Goal: Task Accomplishment & Management: Manage account settings

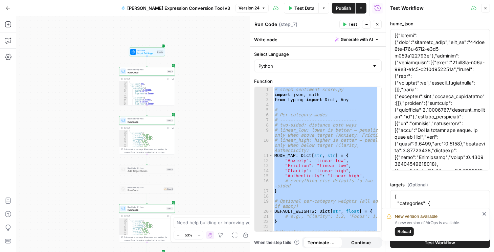
drag, startPoint x: 156, startPoint y: 77, endPoint x: 109, endPoint y: 86, distance: 48.5
click at [86, 98] on div "Workflow Input Settings Inputs Run Code · Python Run Code Step 1 Output Expand …" at bounding box center [200, 134] width 369 height 236
click at [136, 70] on span "Run Code" at bounding box center [146, 72] width 38 height 4
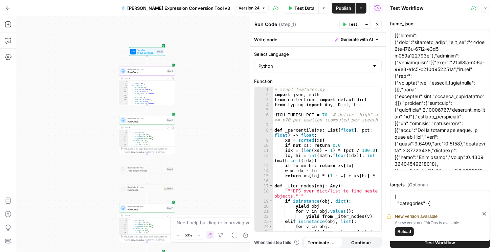
click at [377, 25] on icon "button" at bounding box center [377, 24] width 4 height 4
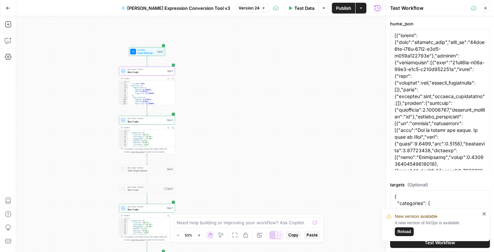
drag, startPoint x: 151, startPoint y: 73, endPoint x: 176, endPoint y: 98, distance: 34.9
click at [151, 73] on span "Run Code" at bounding box center [146, 72] width 38 height 4
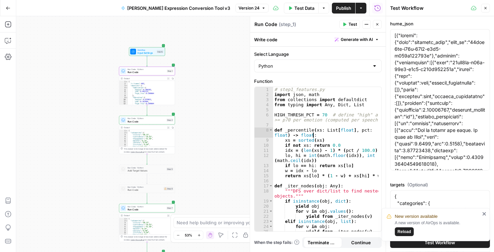
click at [313, 136] on div "# step1_features.py import json , math from collections import defaultdict from…" at bounding box center [326, 164] width 106 height 155
type textarea "**********"
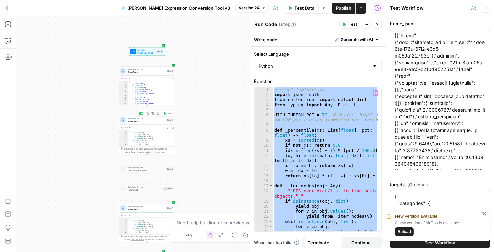
click at [140, 122] on span "Run Code" at bounding box center [146, 122] width 38 height 4
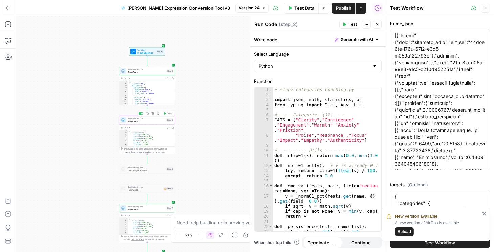
click at [141, 140] on div "{ "categories" : { "Clarity" : "98.15" , "Confidence" : "28.63" , "Engagement" …" at bounding box center [150, 140] width 45 height 21
type textarea "**********"
drag, startPoint x: 350, startPoint y: 112, endPoint x: 308, endPoint y: 116, distance: 42.2
click at [308, 116] on div "# step2_categories_coaching.py import json , math , statistics , os from typing…" at bounding box center [326, 167] width 106 height 160
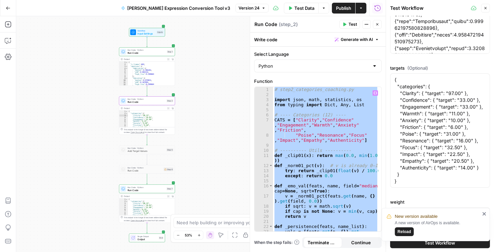
scroll to position [46, 0]
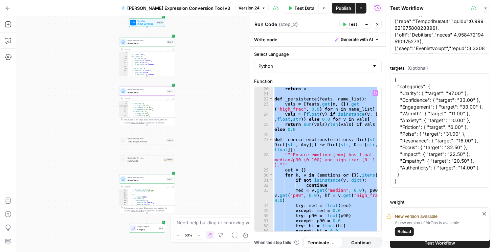
click at [330, 165] on div "return v def _persistence ( feats , name_list ) : vals = [ feats . get ( n , { …" at bounding box center [325, 159] width 105 height 144
type textarea "**********"
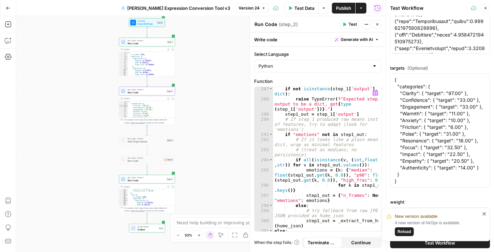
scroll to position [2477, 0]
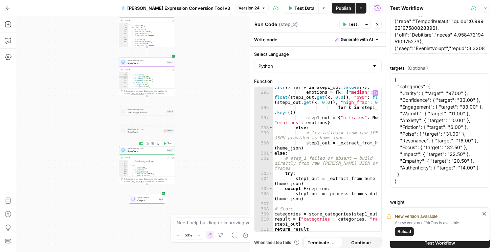
click at [154, 151] on span "Run Code" at bounding box center [146, 151] width 38 height 4
click at [136, 111] on span "Add Target Values" at bounding box center [146, 113] width 38 height 4
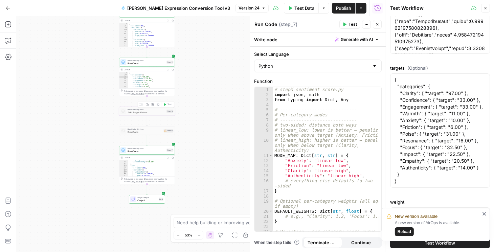
click at [138, 112] on span "Add Target Values" at bounding box center [146, 113] width 38 height 4
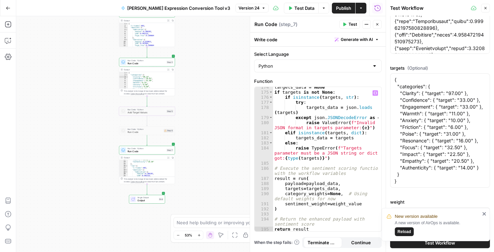
scroll to position [1143, 0]
click at [131, 132] on span "Run Code" at bounding box center [144, 132] width 34 height 4
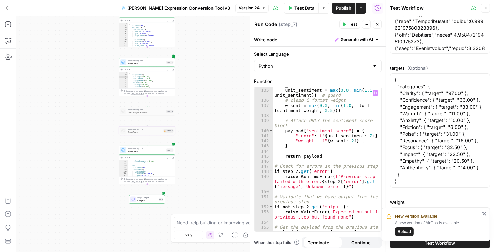
scroll to position [877, 0]
click at [136, 133] on span "Run Code" at bounding box center [144, 132] width 34 height 4
click at [155, 153] on span "Run Code" at bounding box center [146, 151] width 38 height 4
click at [141, 132] on span "Run Code" at bounding box center [144, 132] width 34 height 4
click at [144, 112] on span "Add Target Values" at bounding box center [146, 113] width 38 height 4
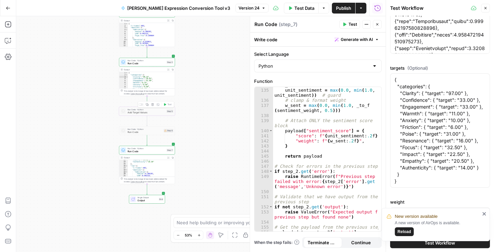
click at [144, 112] on span "Add Target Values" at bounding box center [146, 113] width 38 height 4
drag, startPoint x: 376, startPoint y: 23, endPoint x: 335, endPoint y: 49, distance: 48.3
click at [376, 23] on icon "button" at bounding box center [377, 24] width 4 height 4
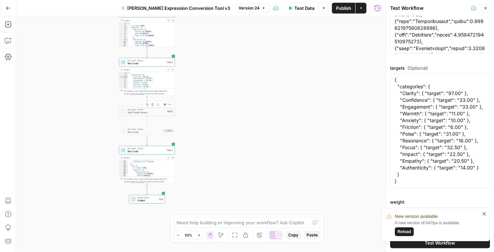
click at [143, 113] on span "Add Target Values" at bounding box center [146, 113] width 38 height 4
click at [141, 104] on div at bounding box center [141, 104] width 4 height 2
click at [144, 114] on div "Run Code · Python Add Target Values Step 5 Copy step Delete step Add Note Test" at bounding box center [147, 111] width 56 height 9
drag, startPoint x: 144, startPoint y: 113, endPoint x: 489, endPoint y: 14, distance: 358.9
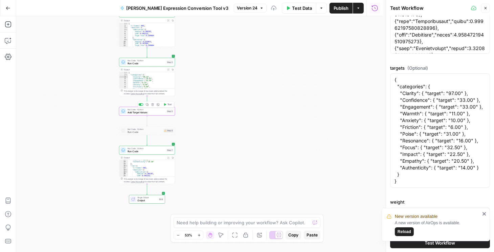
click at [144, 113] on span "Add Target Values" at bounding box center [146, 113] width 38 height 4
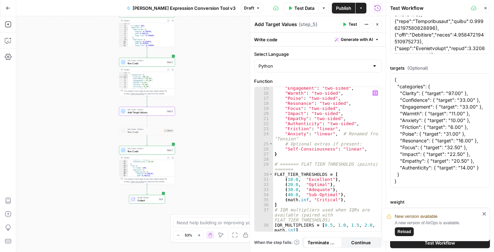
scroll to position [104, 0]
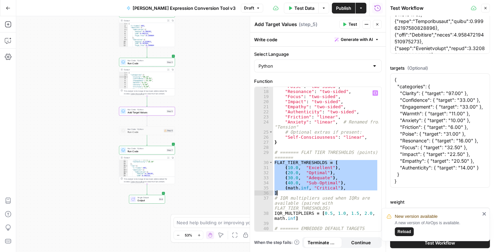
drag, startPoint x: 274, startPoint y: 164, endPoint x: 301, endPoint y: 167, distance: 26.9
click at [369, 192] on div ""Poise" : "two-sided" , "Resonance" : "two-sided" , "Focus" : "two-sided" , "Im…" at bounding box center [326, 164] width 106 height 160
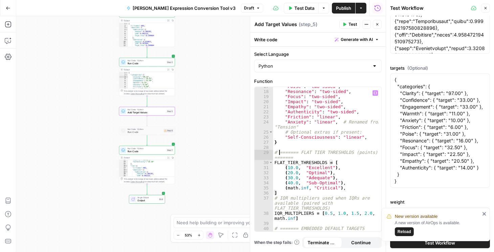
click at [279, 152] on div ""Poise" : "two-sided" , "Resonance" : "two-sided" , "Focus" : "two-sided" , "Im…" at bounding box center [326, 164] width 106 height 160
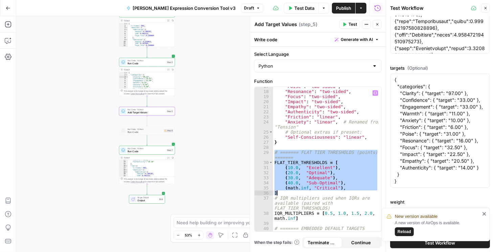
drag, startPoint x: 275, startPoint y: 153, endPoint x: 344, endPoint y: 191, distance: 78.9
click at [344, 191] on div ""Poise" : "two-sided" , "Resonance" : "two-sided" , "Focus" : "two-sided" , "Im…" at bounding box center [326, 164] width 106 height 160
type textarea "**********"
click at [141, 104] on div at bounding box center [141, 104] width 4 height 2
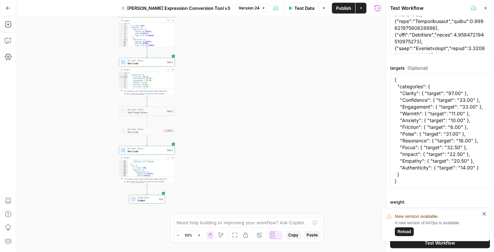
click at [341, 8] on span "Publish" at bounding box center [343, 8] width 15 height 7
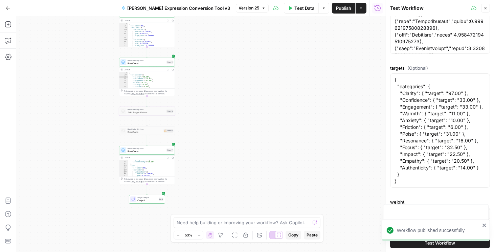
click at [87, 142] on div "Workflow Input Settings Inputs Run Code · Python Run Code Step 1 Output Expand …" at bounding box center [200, 134] width 369 height 236
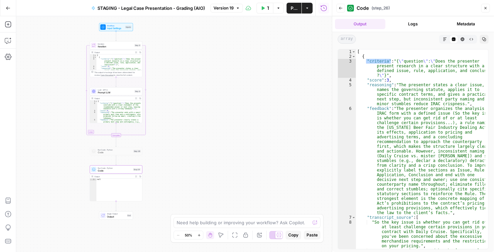
click at [10, 6] on icon "button" at bounding box center [8, 8] width 5 height 5
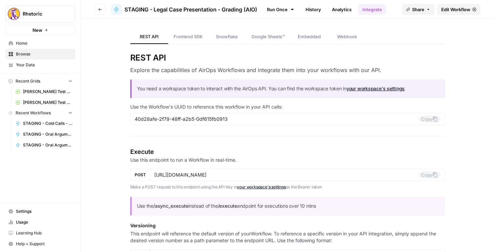
click at [103, 9] on button "Go back" at bounding box center [100, 9] width 11 height 11
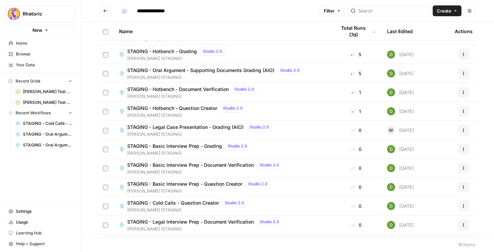
scroll to position [58, 0]
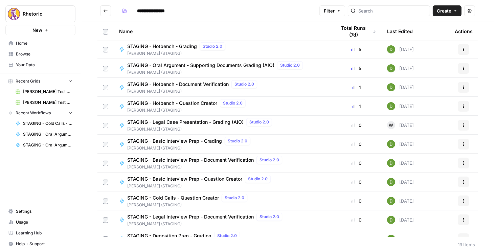
click at [463, 127] on button "Actions" at bounding box center [463, 125] width 11 height 11
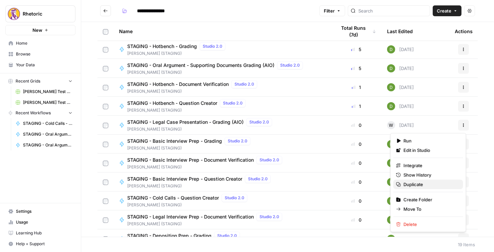
click at [414, 186] on span "Duplicate" at bounding box center [430, 184] width 54 height 7
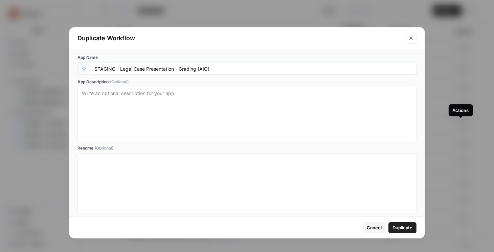
drag, startPoint x: 120, startPoint y: 69, endPoint x: 71, endPoint y: 69, distance: 49.4
click at [71, 69] on div "App Name STAGING - Legal Case Presentation - Grading (AIO) App Description (Opt…" at bounding box center [246, 134] width 355 height 170
type input "Legal Case Presentation - Grading (AIO)"
click at [402, 230] on span "Duplicate" at bounding box center [402, 227] width 20 height 7
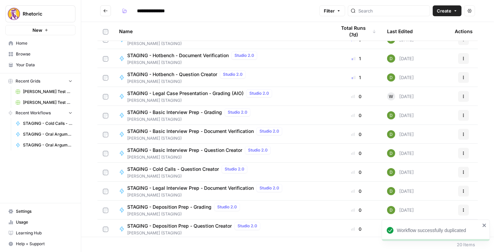
scroll to position [183, 0]
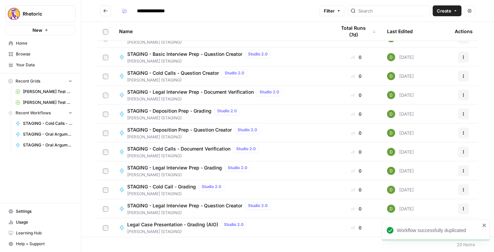
click at [485, 224] on icon "close" at bounding box center [484, 225] width 5 height 5
click at [465, 228] on button "Actions" at bounding box center [463, 227] width 11 height 11
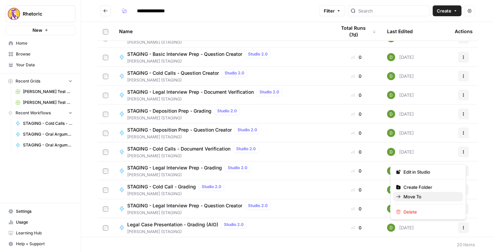
click at [425, 196] on span "Move To" at bounding box center [430, 196] width 54 height 7
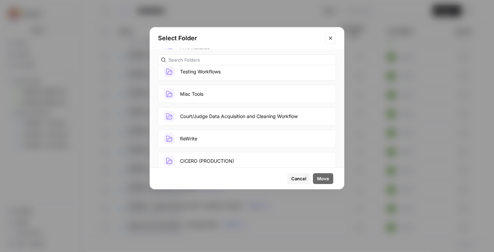
scroll to position [124, 0]
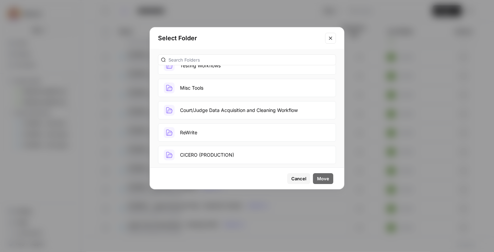
click at [206, 150] on button "CICERO (PRODUCTION)" at bounding box center [247, 155] width 178 height 18
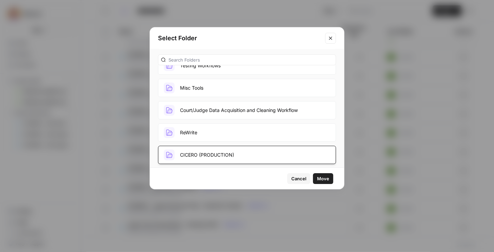
click at [319, 178] on span "Move" at bounding box center [323, 178] width 12 height 7
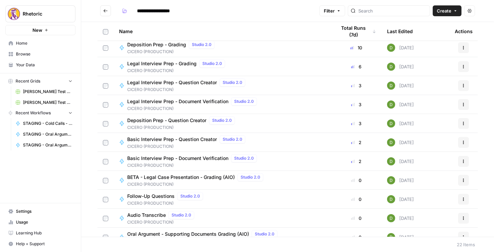
scroll to position [155, 0]
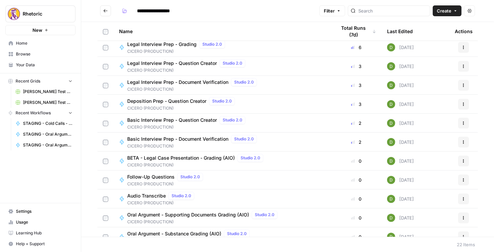
click at [459, 164] on button "Actions" at bounding box center [463, 161] width 11 height 11
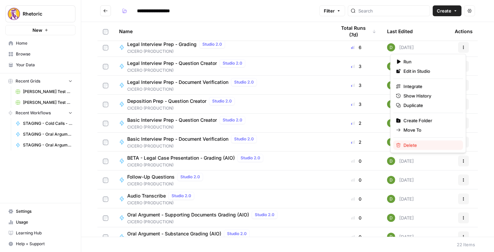
click at [424, 142] on span "Delete" at bounding box center [430, 145] width 54 height 7
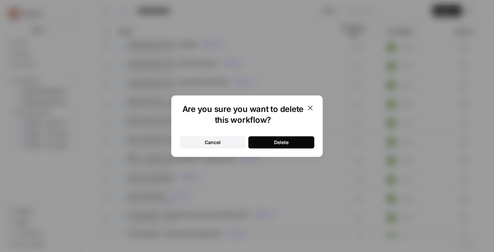
click at [283, 140] on div "Delete" at bounding box center [281, 142] width 15 height 7
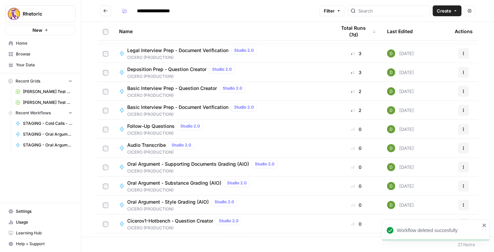
scroll to position [202, 0]
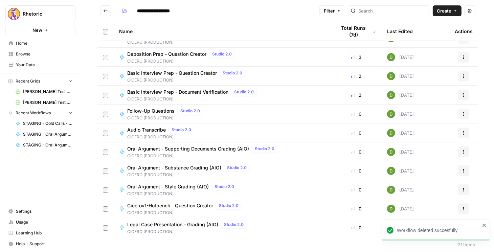
click at [202, 223] on span "Legal Case Presentation - Grading (AIO)" at bounding box center [172, 224] width 91 height 7
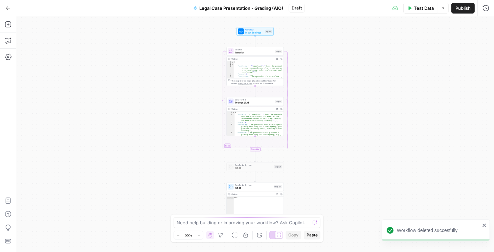
click at [466, 11] on button "Publish" at bounding box center [462, 8] width 23 height 11
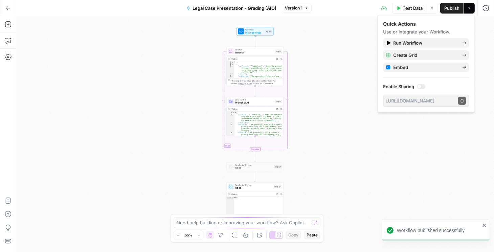
click at [10, 9] on button "Go Back" at bounding box center [8, 8] width 12 height 12
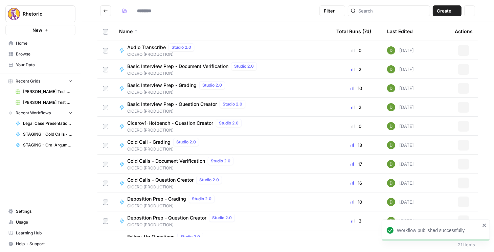
type input "**********"
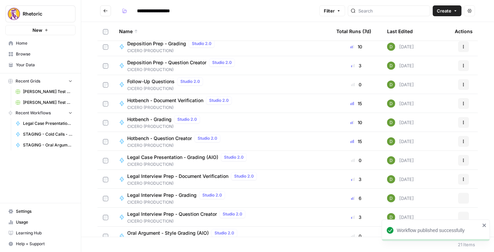
scroll to position [202, 0]
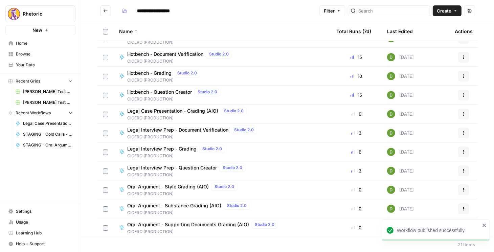
click at [461, 115] on icon "button" at bounding box center [463, 114] width 4 height 4
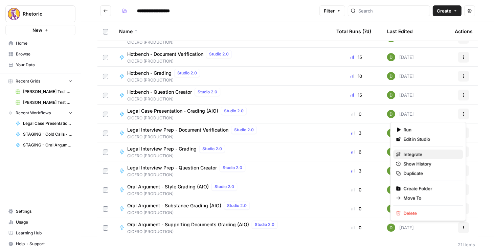
click at [418, 154] on span "Integrate" at bounding box center [430, 154] width 54 height 7
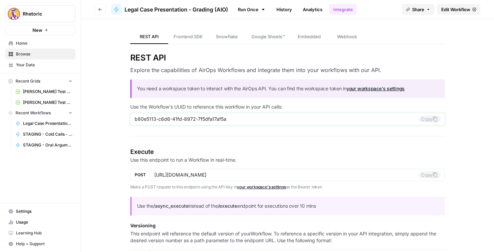
click at [426, 118] on button "Copy" at bounding box center [429, 119] width 22 height 7
